Goal: Task Accomplishment & Management: Manage account settings

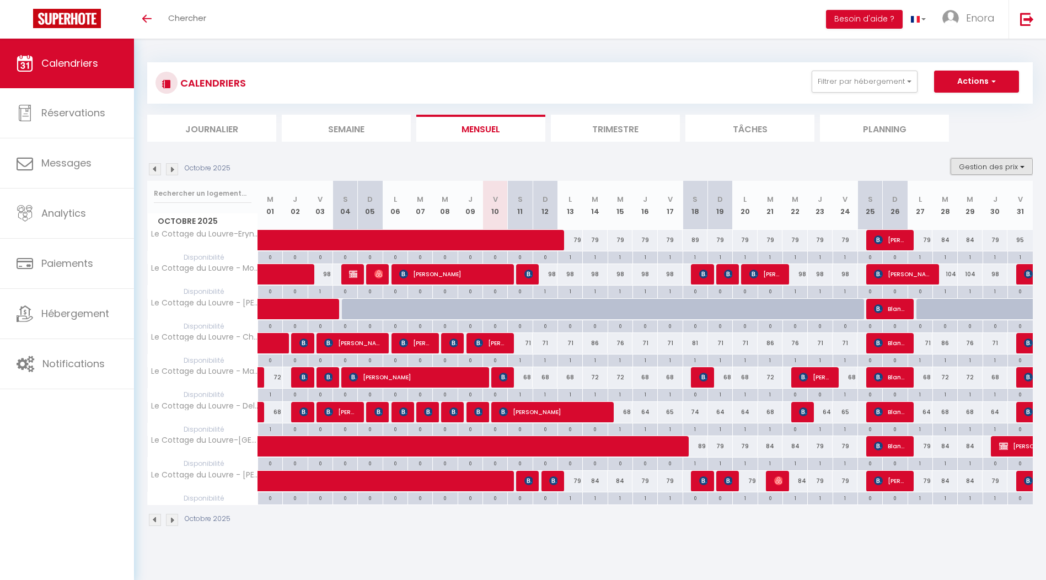
click at [980, 162] on button "Gestion des prix" at bounding box center [992, 166] width 82 height 17
click at [973, 130] on ul "Journalier [GEOGRAPHIC_DATA] Mensuel Trimestre Tâches Planning" at bounding box center [590, 128] width 886 height 27
click at [977, 83] on button "Actions" at bounding box center [976, 82] width 85 height 22
click at [971, 136] on link "Importer les réservations" at bounding box center [965, 140] width 96 height 17
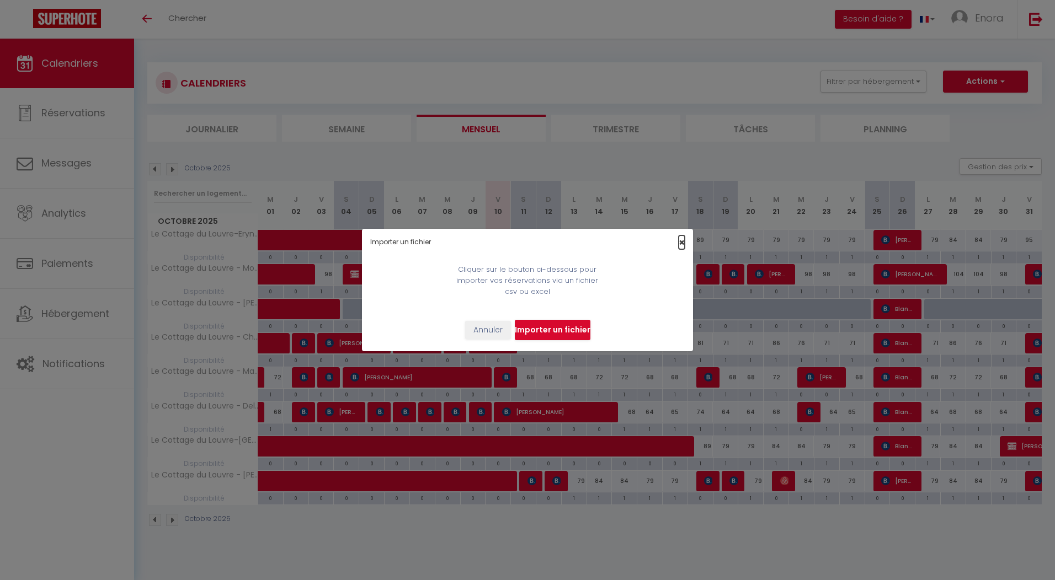
click at [681, 238] on span "×" at bounding box center [681, 243] width 6 height 14
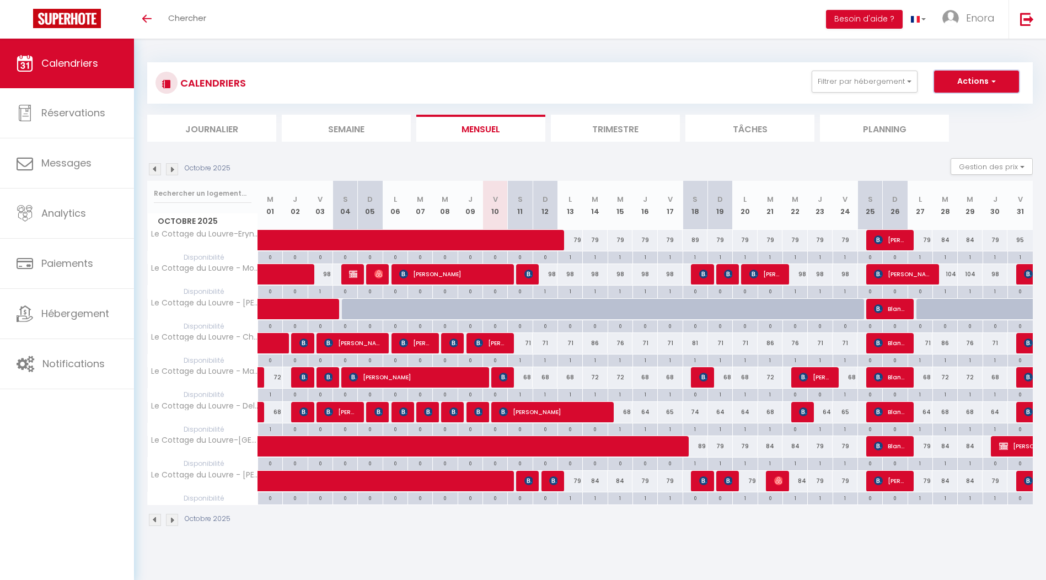
click at [1002, 86] on button "Actions" at bounding box center [976, 82] width 85 height 22
click at [978, 124] on link "Exporter les réservations" at bounding box center [965, 123] width 96 height 17
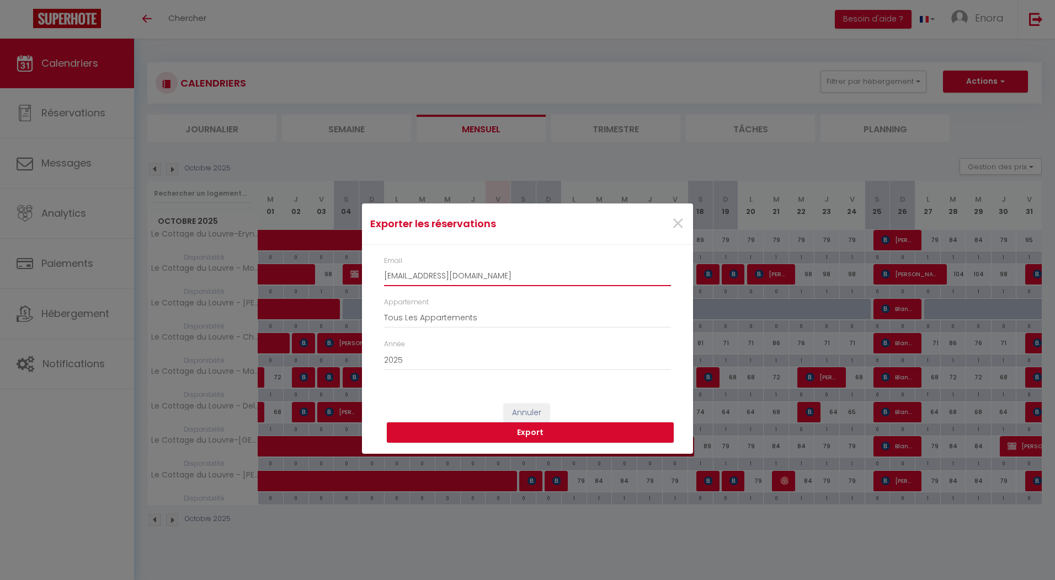
click at [480, 276] on input "[EMAIL_ADDRESS][DOMAIN_NAME]" at bounding box center [527, 276] width 287 height 20
drag, startPoint x: 488, startPoint y: 276, endPoint x: 378, endPoint y: 285, distance: 110.6
click at [378, 285] on div "Email [EMAIL_ADDRESS][DOMAIN_NAME]" at bounding box center [527, 276] width 301 height 41
type input "[EMAIL_ADDRESS][DOMAIN_NAME]"
click at [534, 430] on button "Export" at bounding box center [530, 432] width 287 height 21
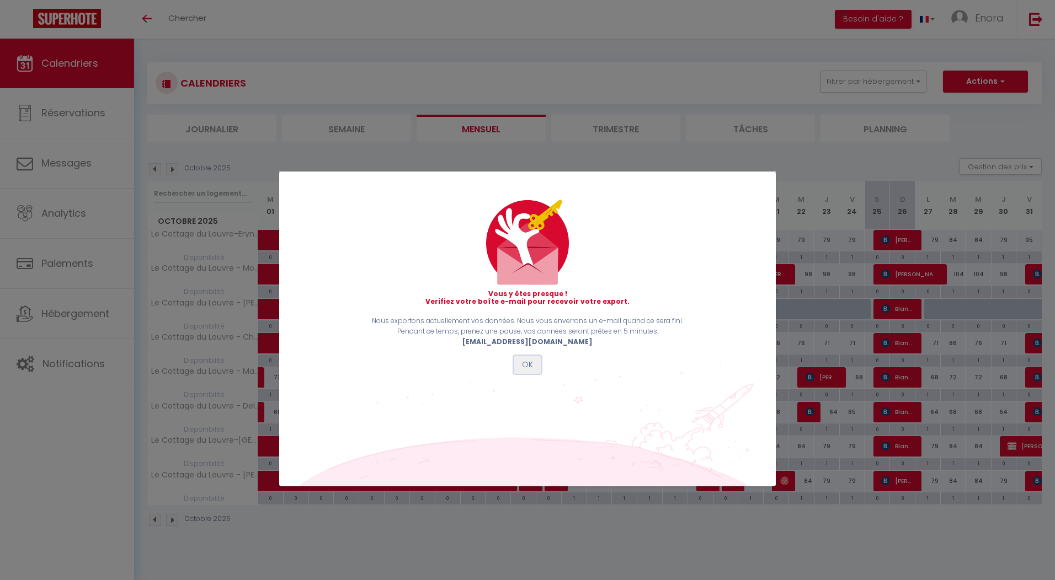
click at [529, 362] on button "OK" at bounding box center [527, 365] width 28 height 19
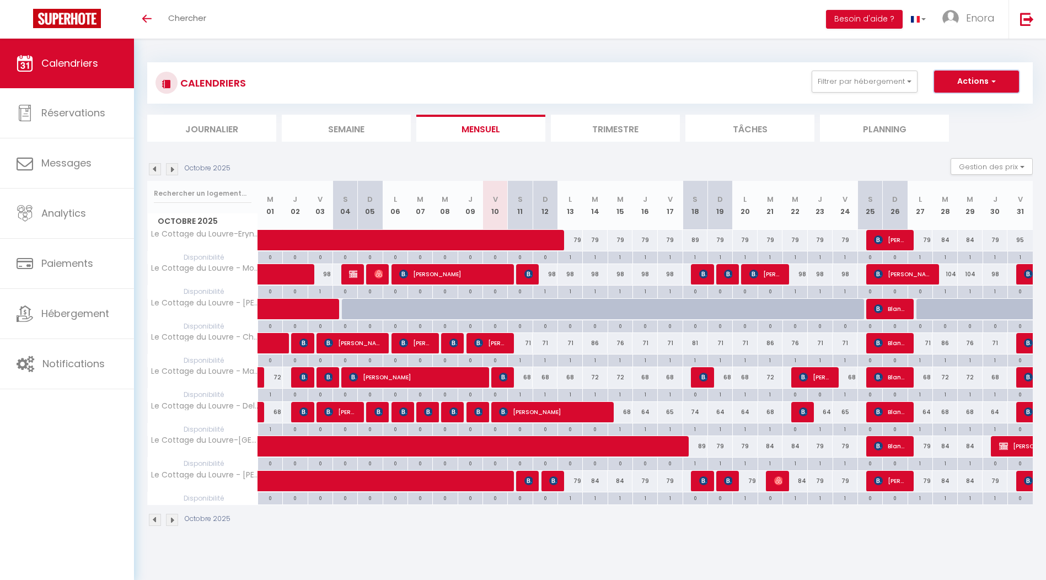
click at [964, 80] on button "Actions" at bounding box center [976, 82] width 85 height 22
click at [960, 120] on link "Exporter les réservations" at bounding box center [965, 123] width 96 height 17
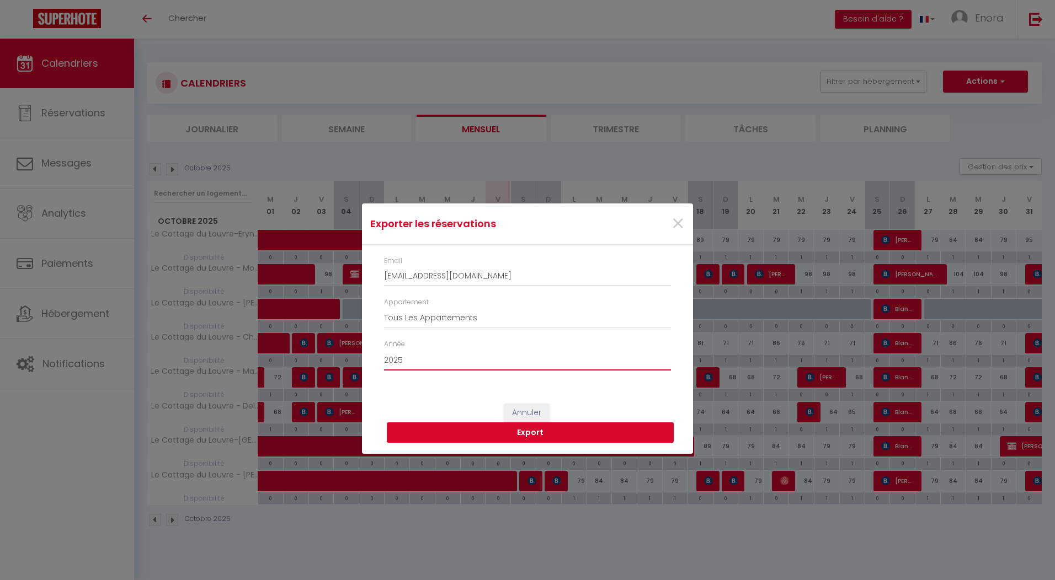
click at [448, 365] on select "2015 2016 2017 2018 2019 2020 2021 2022 2023 2024 2025 2026 2027 2028" at bounding box center [527, 360] width 287 height 21
select select "2026"
click at [384, 350] on select "2015 2016 2017 2018 2019 2020 2021 2022 2023 2024 2025 2026 2027 2028" at bounding box center [527, 360] width 287 height 21
click at [509, 425] on button "Export" at bounding box center [530, 432] width 287 height 21
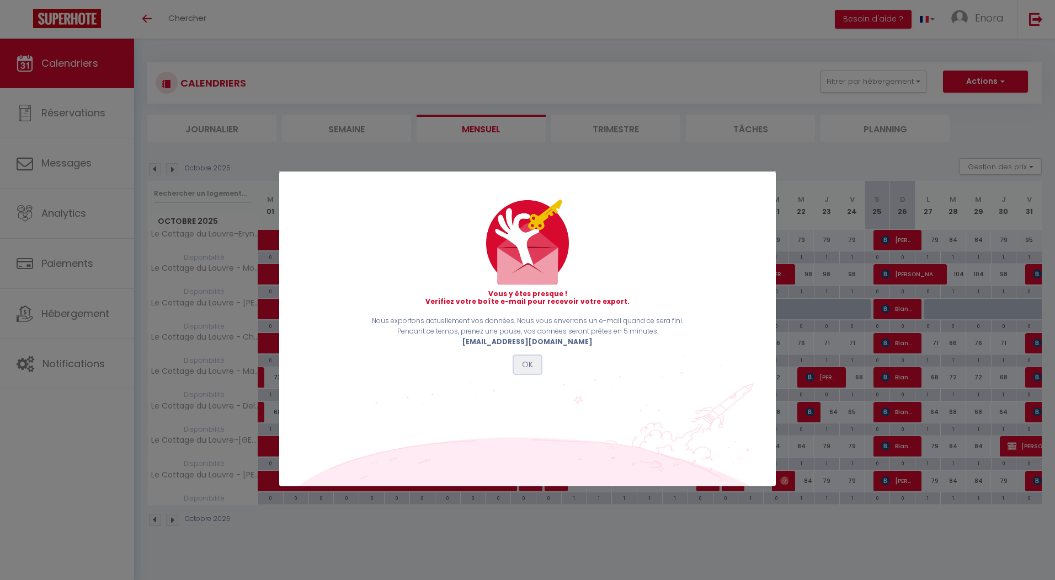
click at [533, 359] on button "OK" at bounding box center [527, 365] width 28 height 19
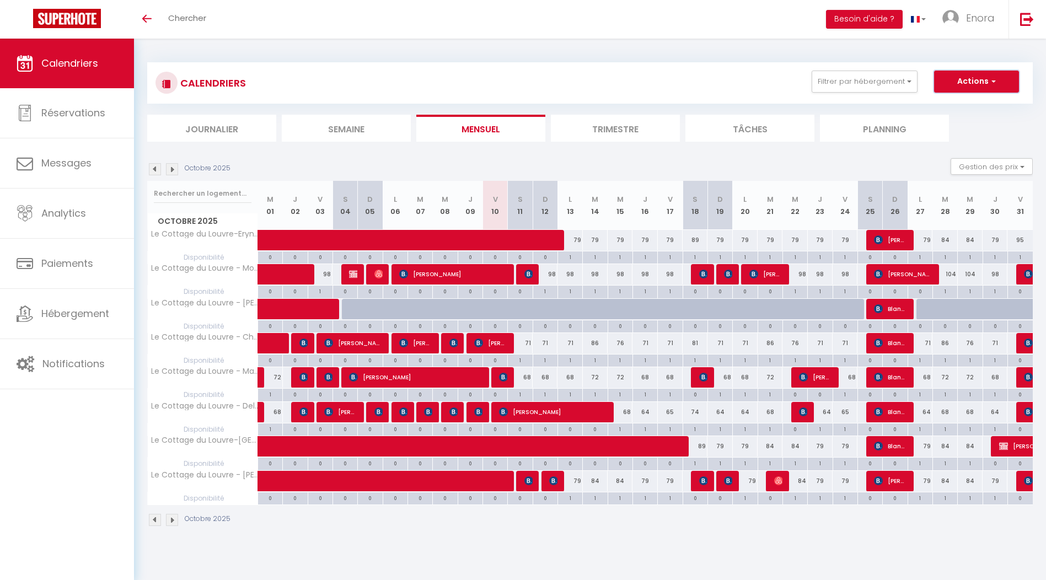
click at [959, 83] on button "Actions" at bounding box center [976, 82] width 85 height 22
click at [959, 121] on link "Exporter les réservations" at bounding box center [965, 123] width 96 height 17
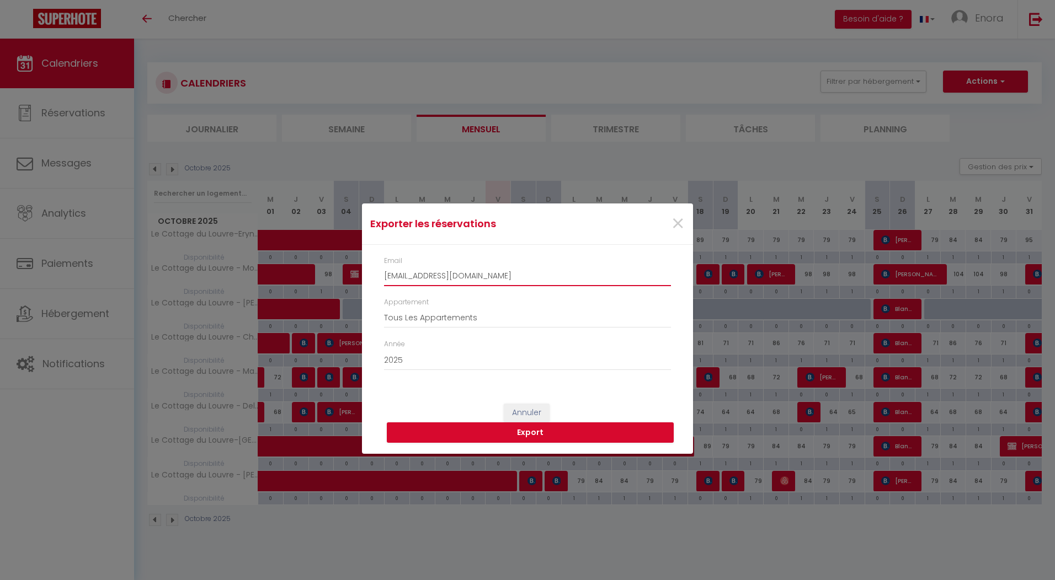
click at [456, 277] on input "[EMAIL_ADDRESS][DOMAIN_NAME]" at bounding box center [527, 276] width 287 height 20
drag, startPoint x: 478, startPoint y: 277, endPoint x: 372, endPoint y: 286, distance: 106.8
click at [372, 286] on div "Email [EMAIL_ADDRESS][DOMAIN_NAME] Appartement Tous Les Appartements Le Cottage…" at bounding box center [527, 319] width 331 height 148
type input "[EMAIL_ADDRESS][DOMAIN_NAME]"
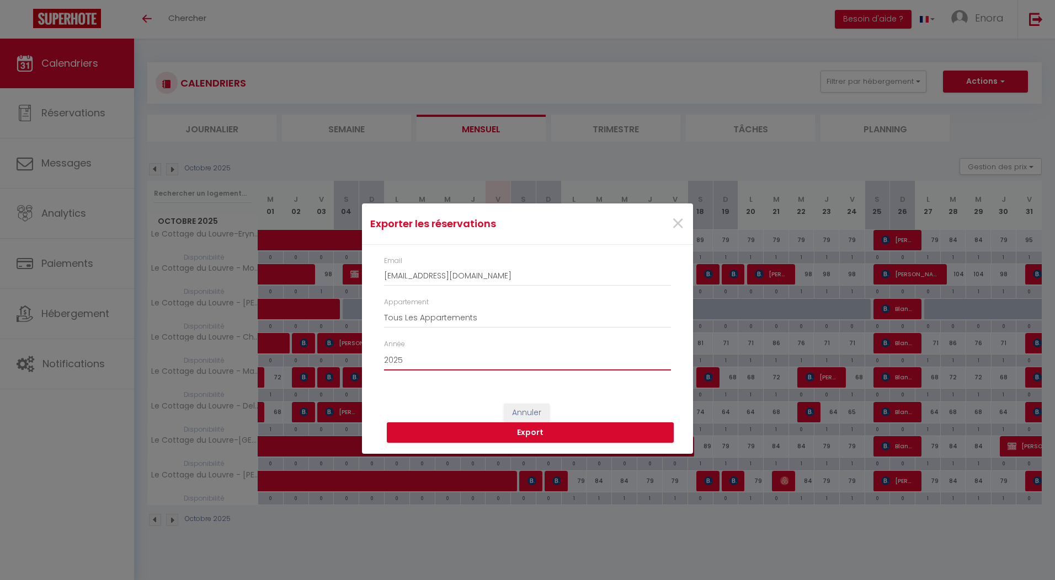
click at [458, 359] on select "2015 2016 2017 2018 2019 2020 2021 2022 2023 2024 2025 2026 2027 2028" at bounding box center [527, 360] width 287 height 21
select select "2026"
click at [384, 350] on select "2015 2016 2017 2018 2019 2020 2021 2022 2023 2024 2025 2026 2027 2028" at bounding box center [527, 360] width 287 height 21
click at [536, 429] on button "Export" at bounding box center [530, 432] width 287 height 21
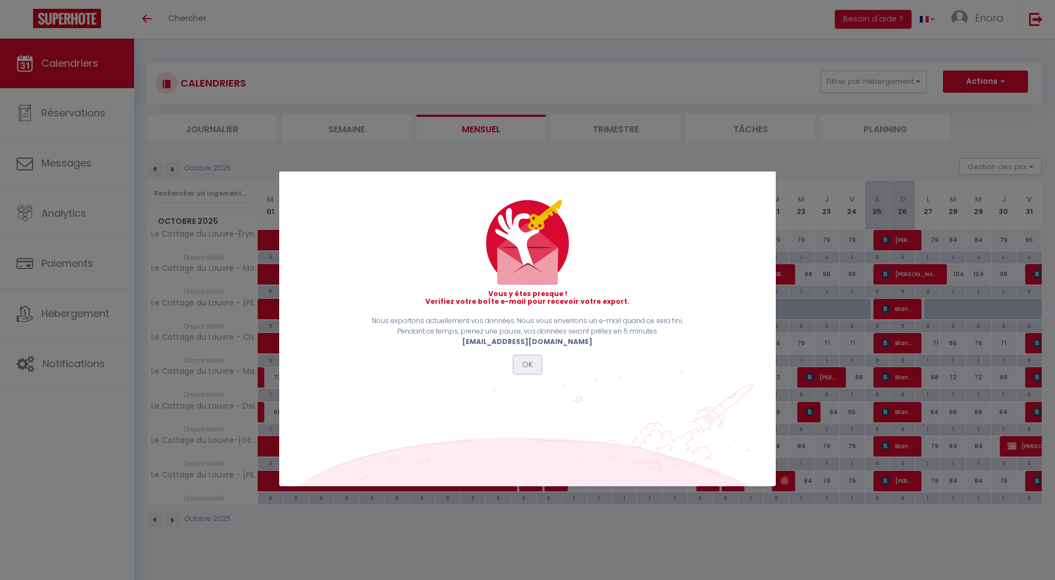
click at [532, 366] on button "OK" at bounding box center [527, 365] width 28 height 19
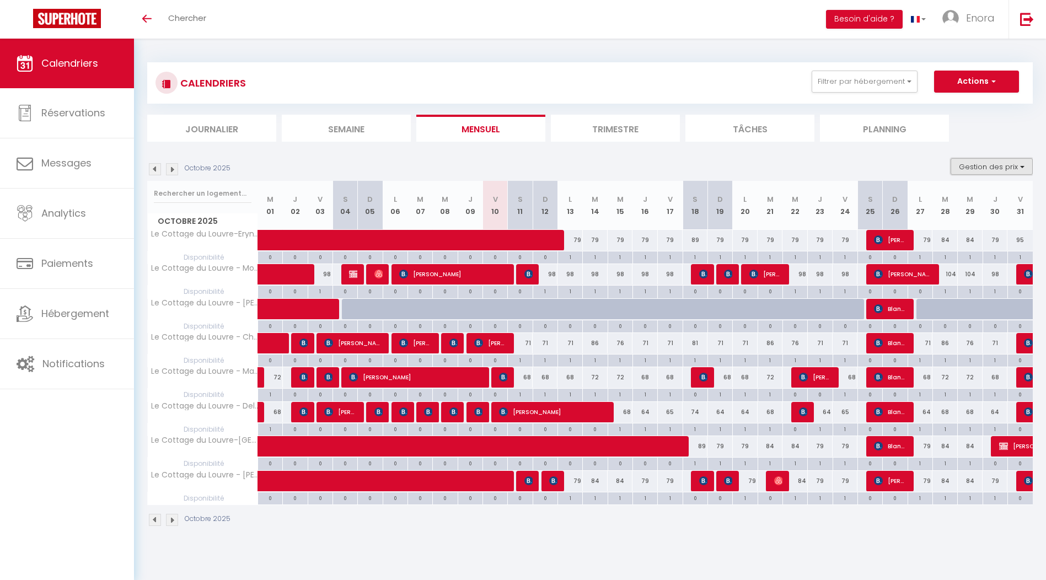
click at [978, 172] on button "Gestion des prix" at bounding box center [992, 166] width 82 height 17
click at [899, 160] on div "Octobre 2025 Gestion des prix Nb Nuits minimum Règles Disponibilité" at bounding box center [590, 169] width 886 height 23
click at [174, 170] on img at bounding box center [172, 169] width 12 height 12
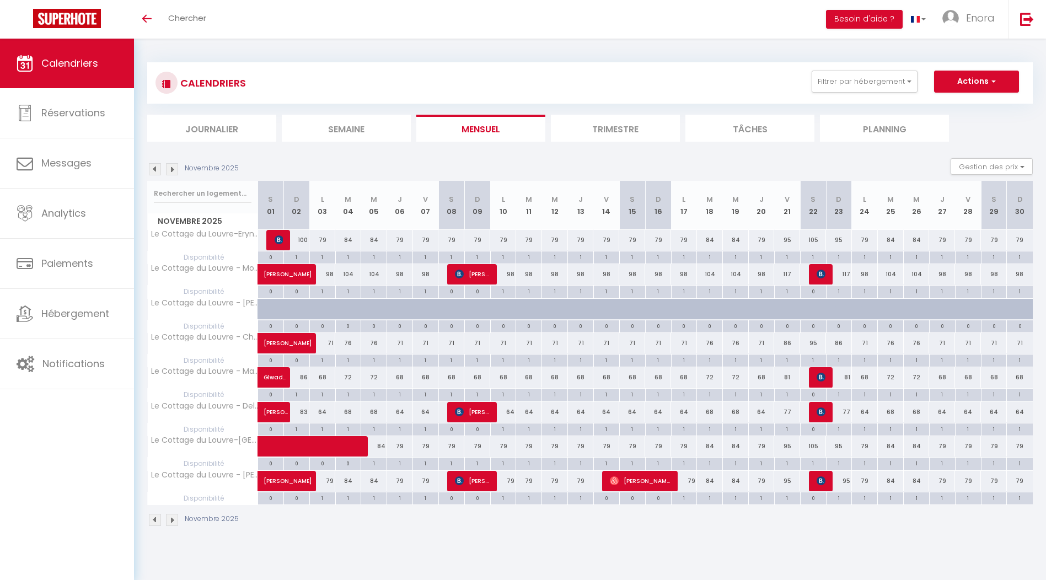
click at [172, 169] on img at bounding box center [172, 169] width 12 height 12
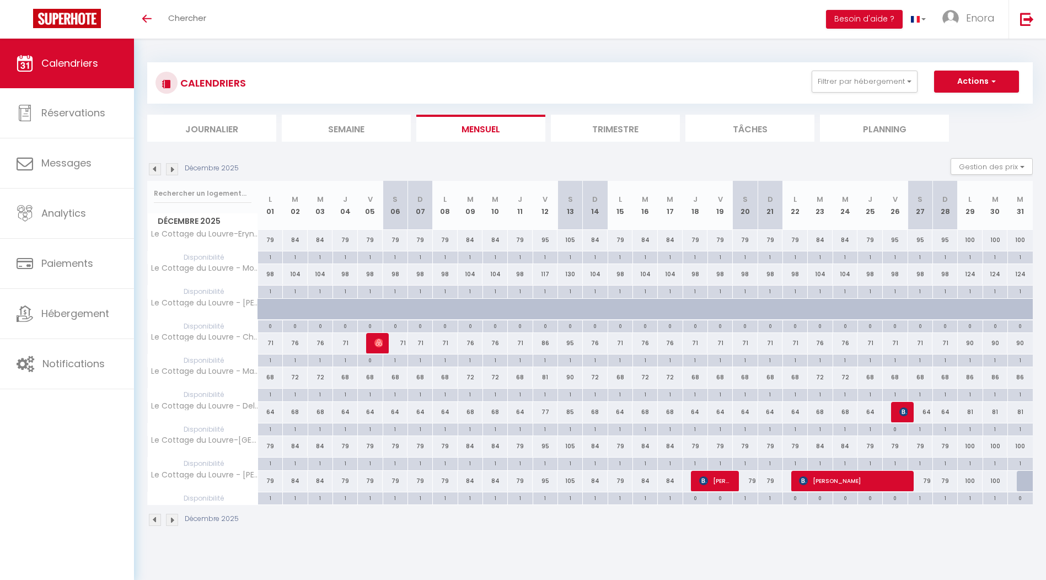
click at [175, 170] on img at bounding box center [172, 169] width 12 height 12
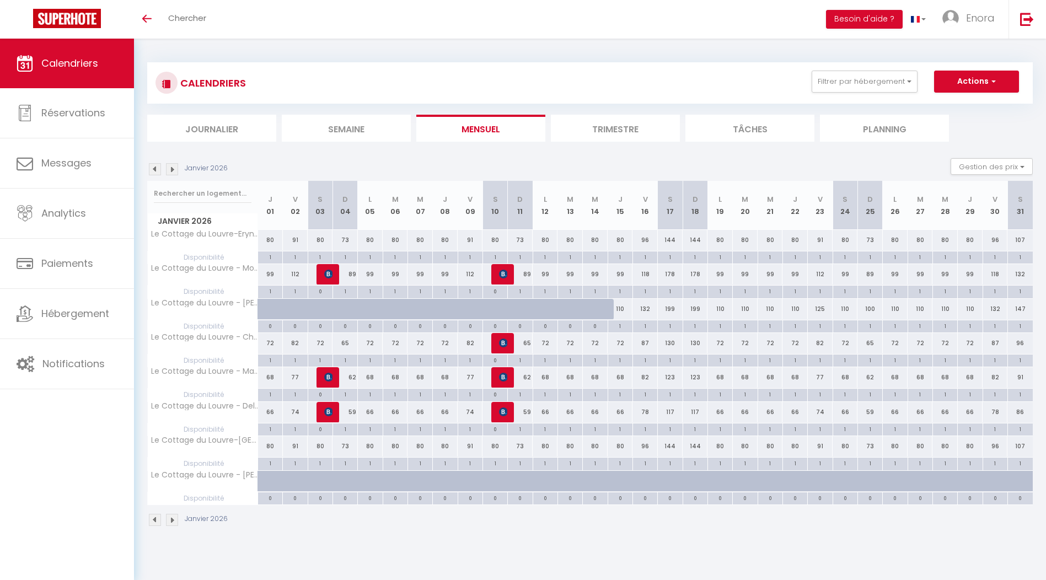
click at [175, 169] on img at bounding box center [172, 169] width 12 height 12
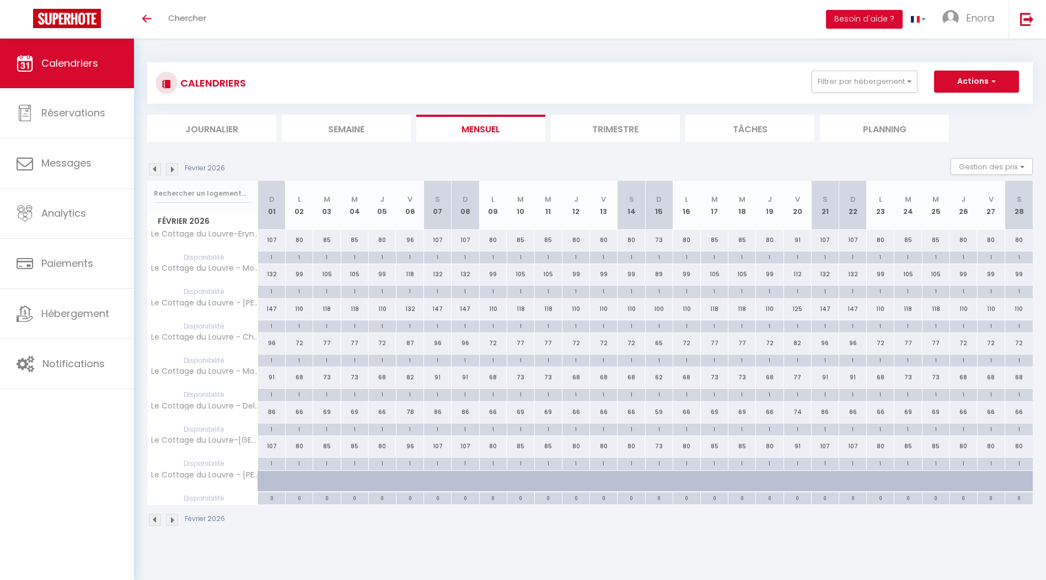
click at [175, 169] on img at bounding box center [172, 169] width 12 height 12
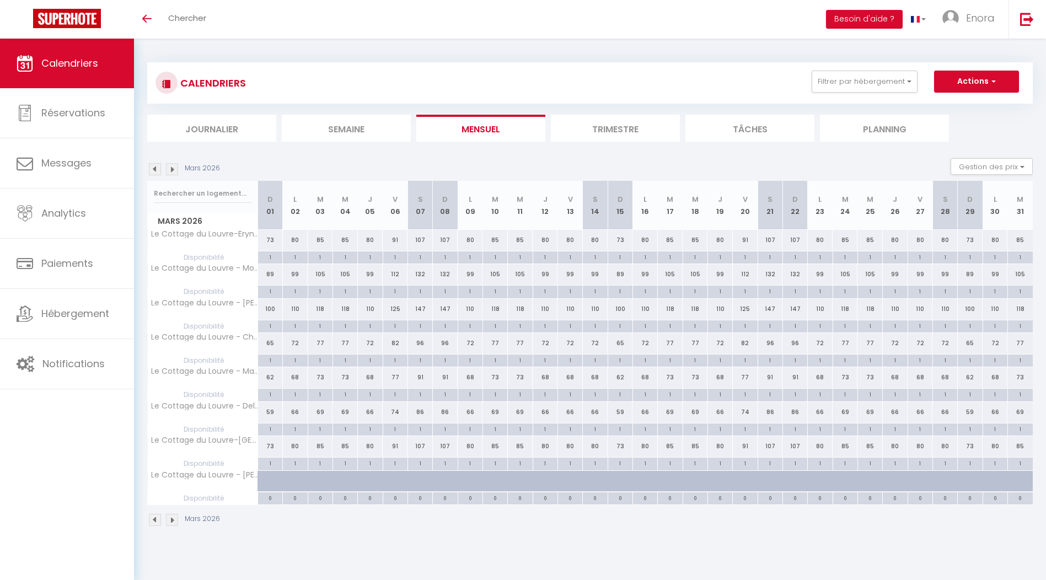
click at [175, 169] on img at bounding box center [172, 169] width 12 height 12
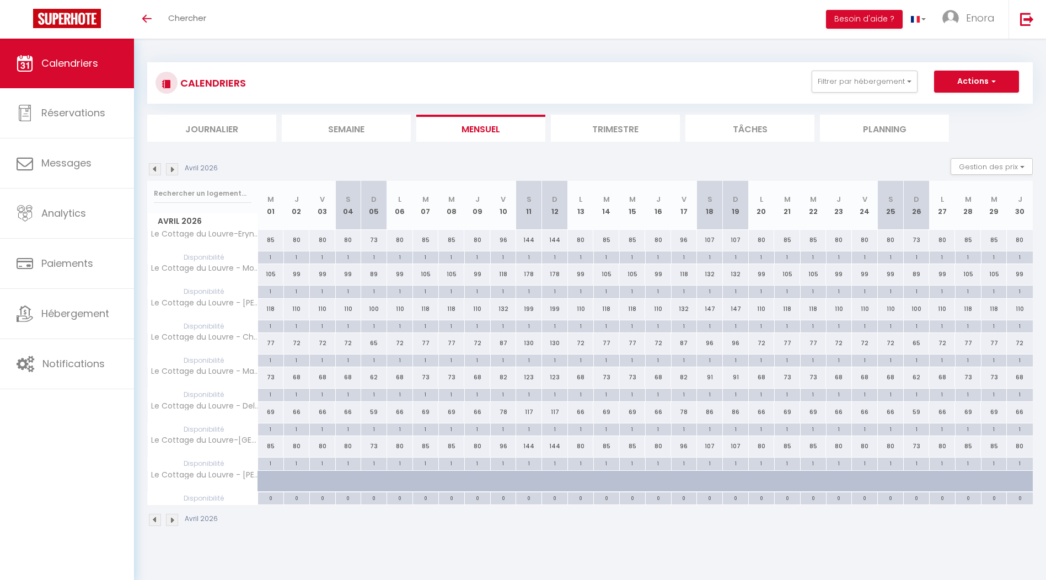
click at [175, 169] on img at bounding box center [172, 169] width 12 height 12
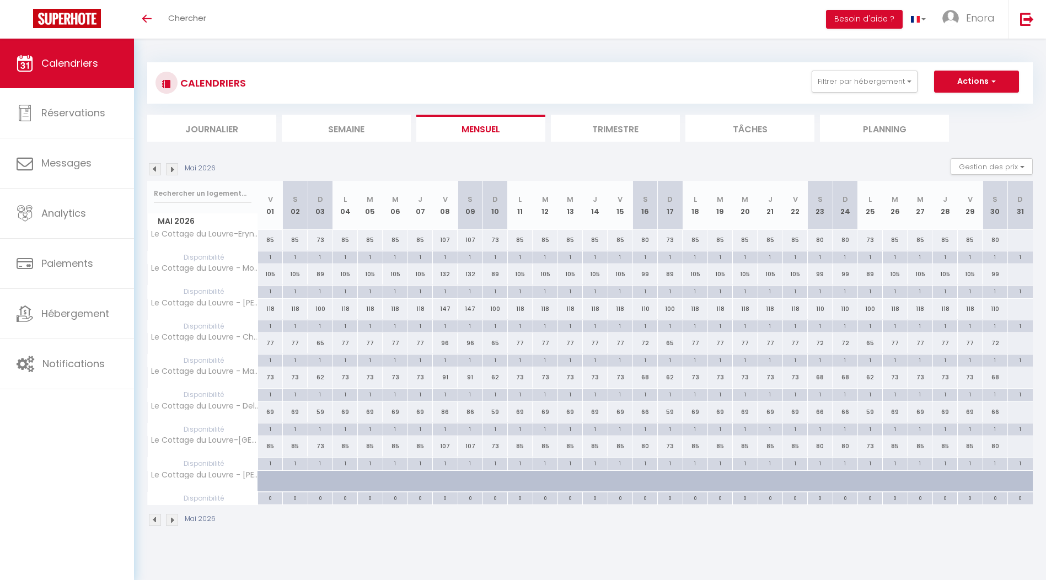
click at [175, 169] on img at bounding box center [172, 169] width 12 height 12
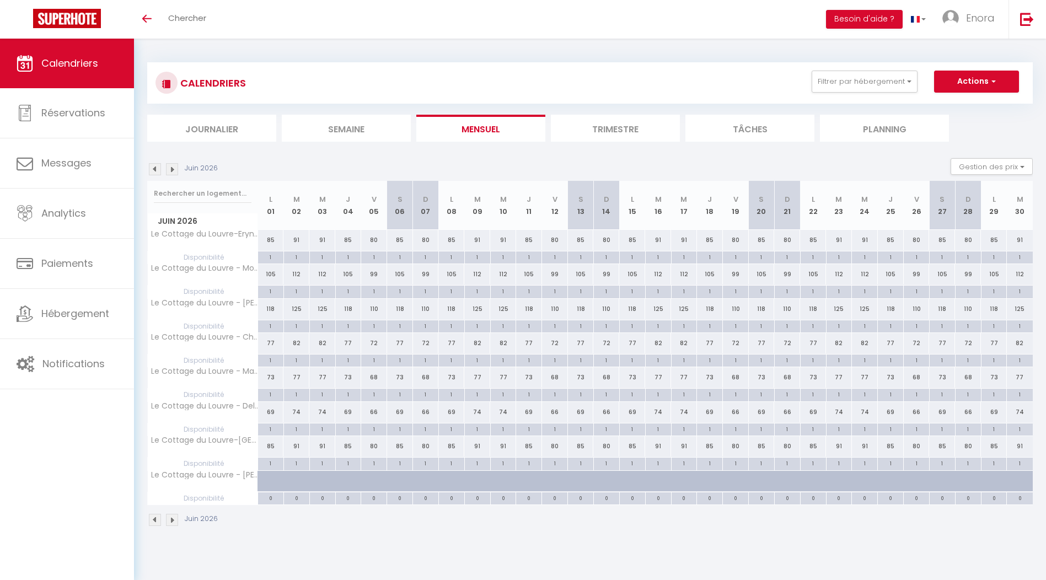
click at [175, 169] on img at bounding box center [172, 169] width 12 height 12
